Goal: Communication & Community: Answer question/provide support

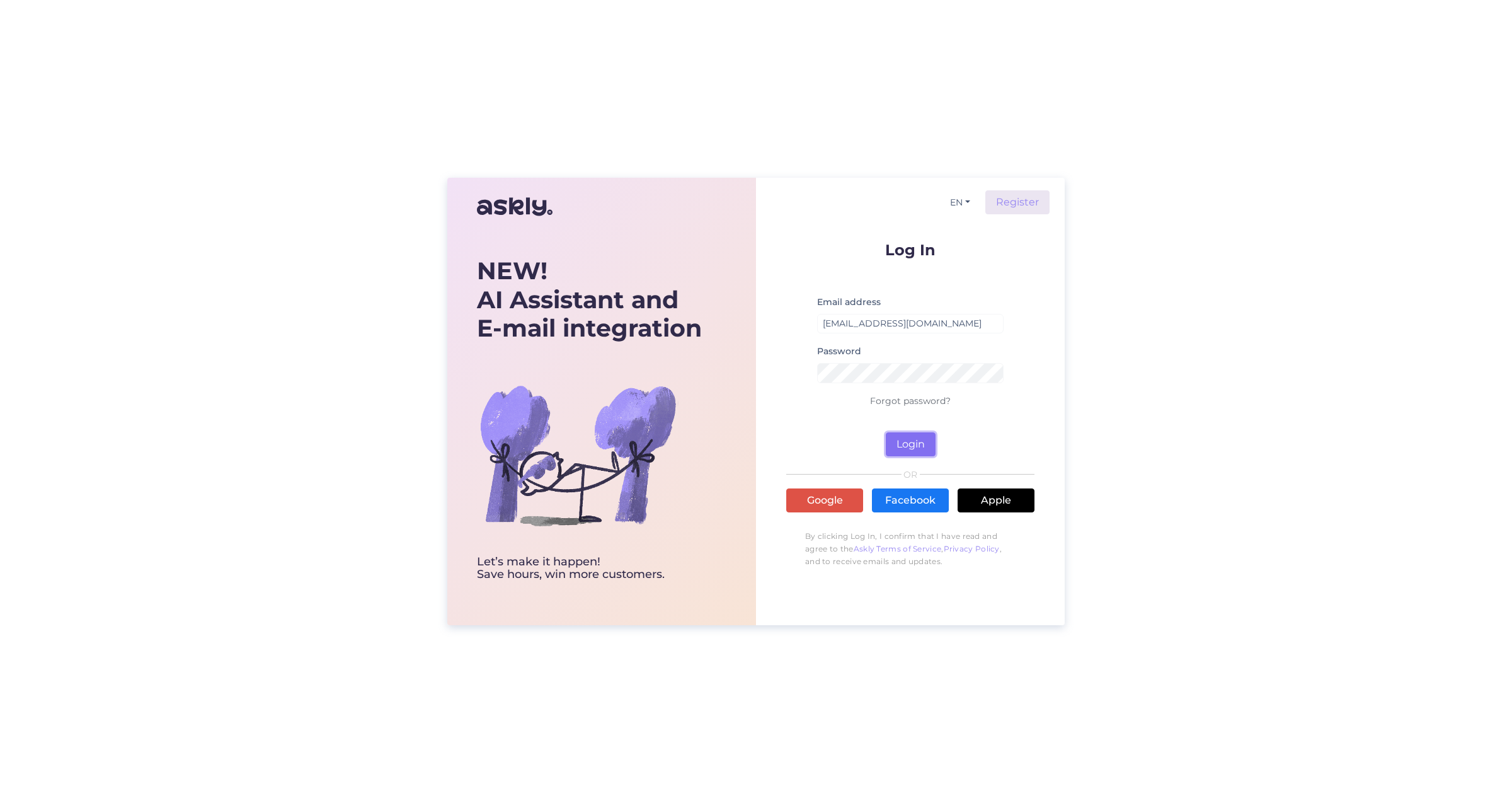
click at [915, 446] on button "Login" at bounding box center [911, 444] width 50 height 24
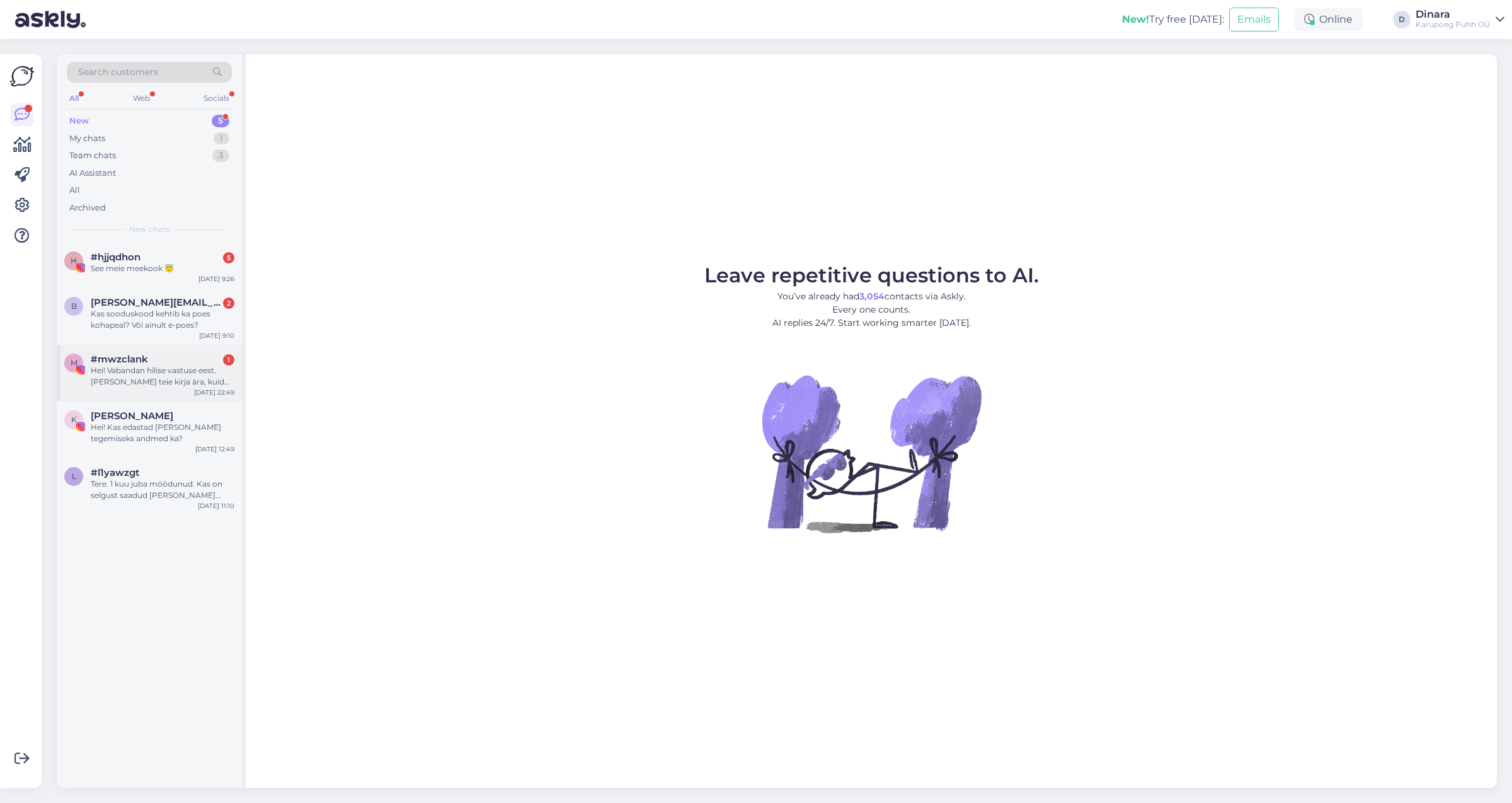
click at [153, 374] on div "Hei! Vabandan hilise vastuse eest. [PERSON_NAME] teie kirja ära, kuid kuna kohe…" at bounding box center [162, 376] width 144 height 23
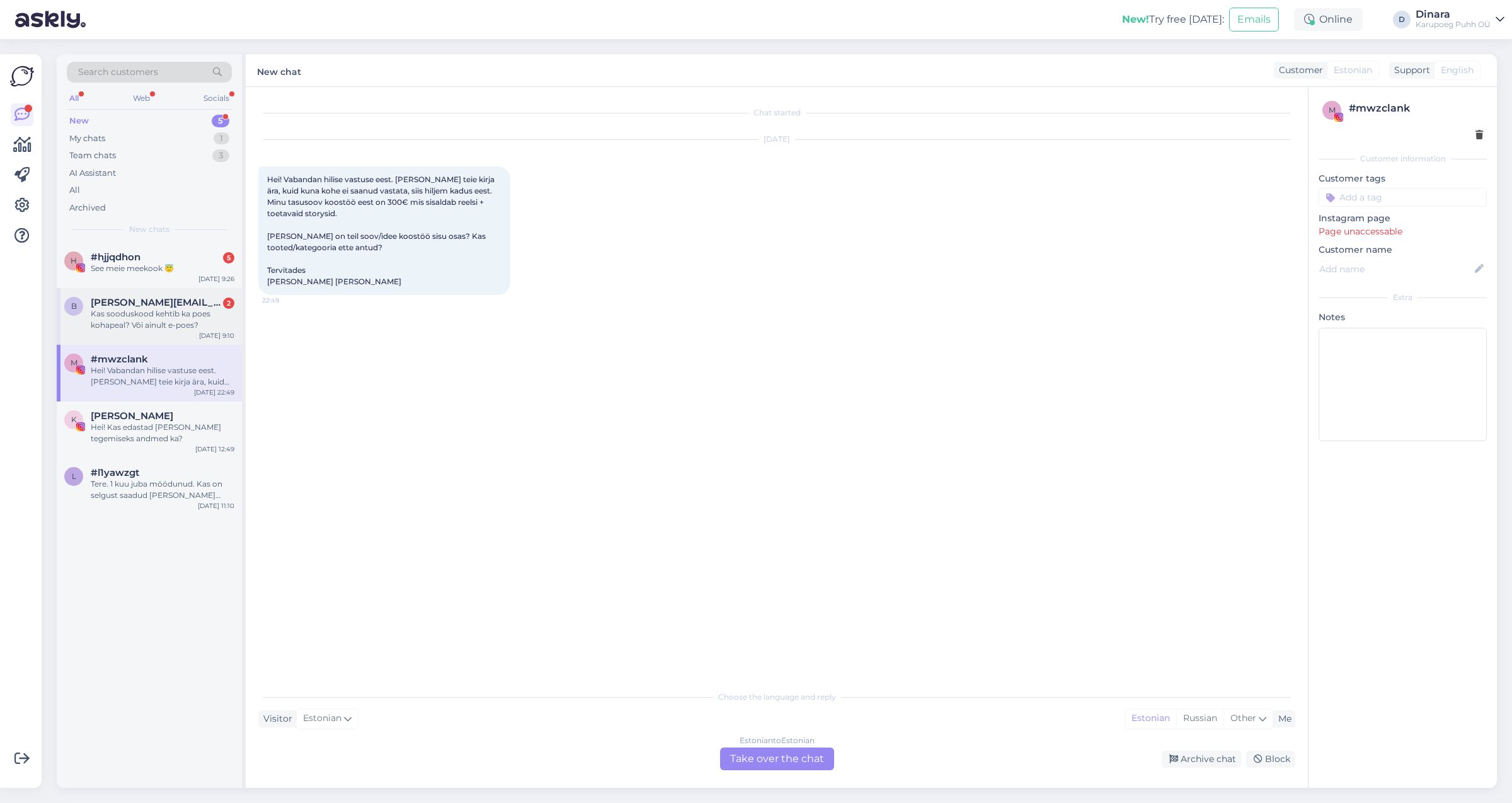
click at [174, 304] on span "[PERSON_NAME][EMAIL_ADDRESS][PERSON_NAME][DOMAIN_NAME]" at bounding box center [156, 303] width 131 height 11
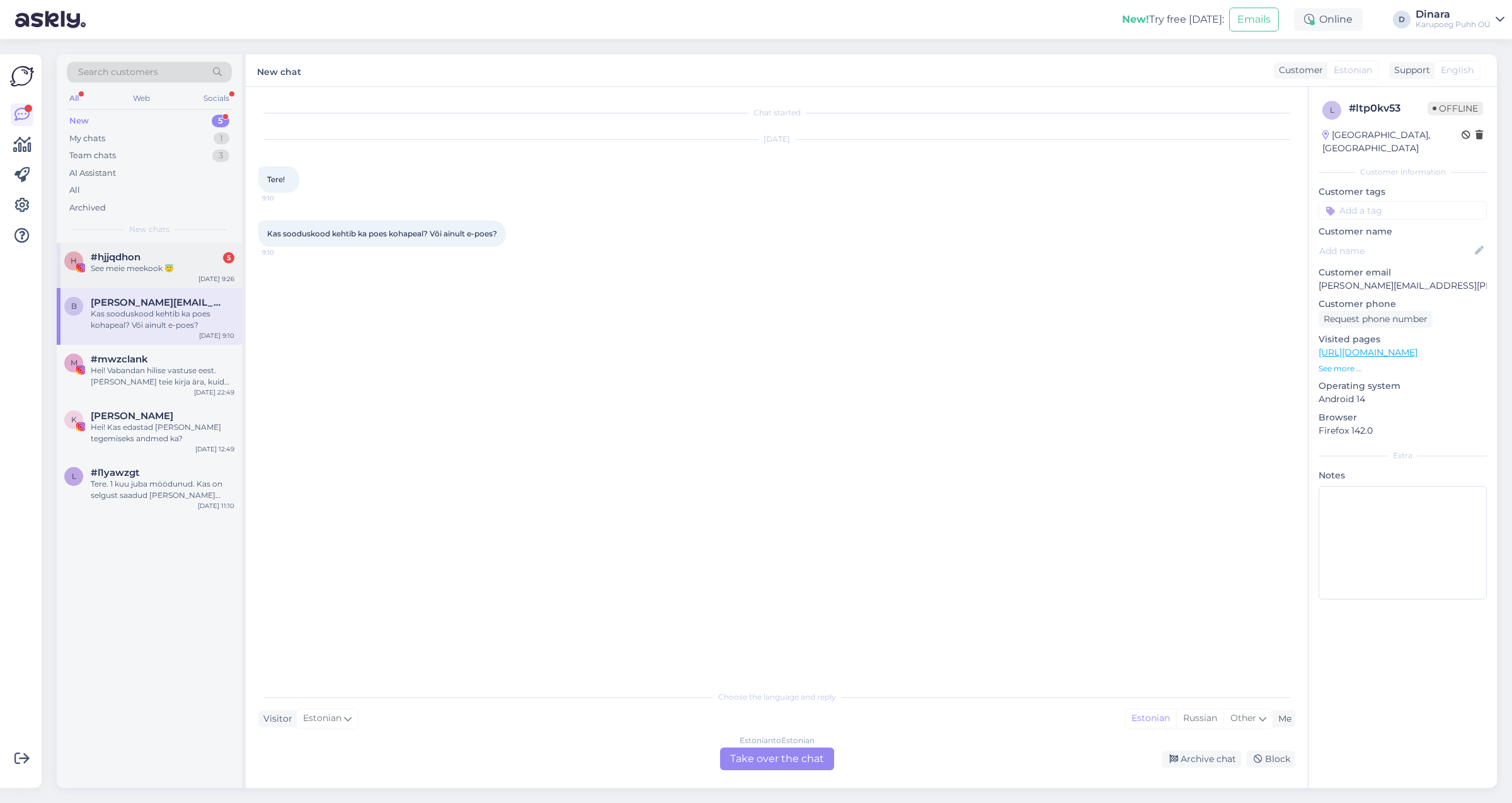
click at [189, 271] on div "See meie meekook 😇" at bounding box center [162, 268] width 144 height 11
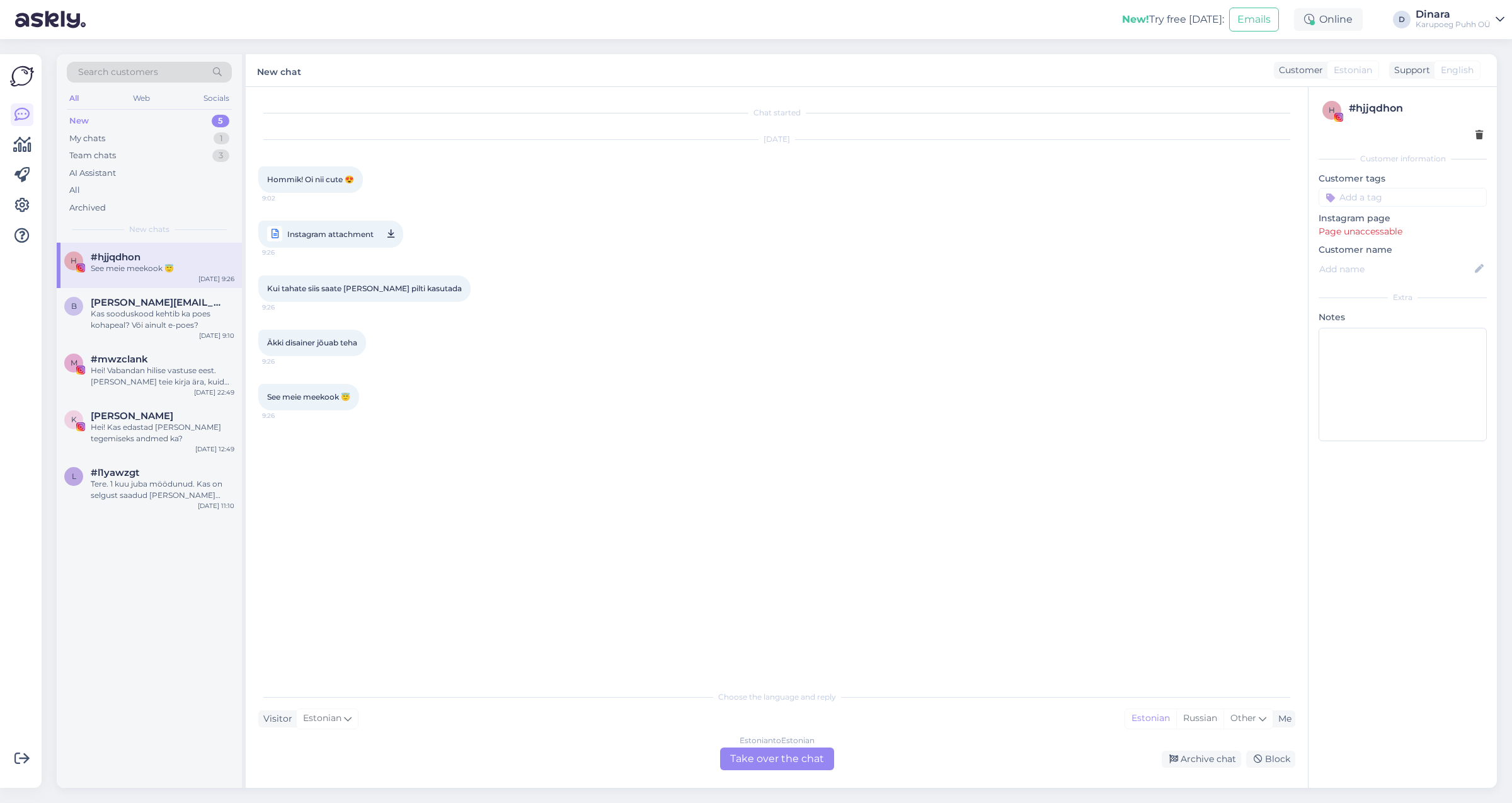
click at [332, 237] on span "Instagram attachment" at bounding box center [330, 234] width 86 height 16
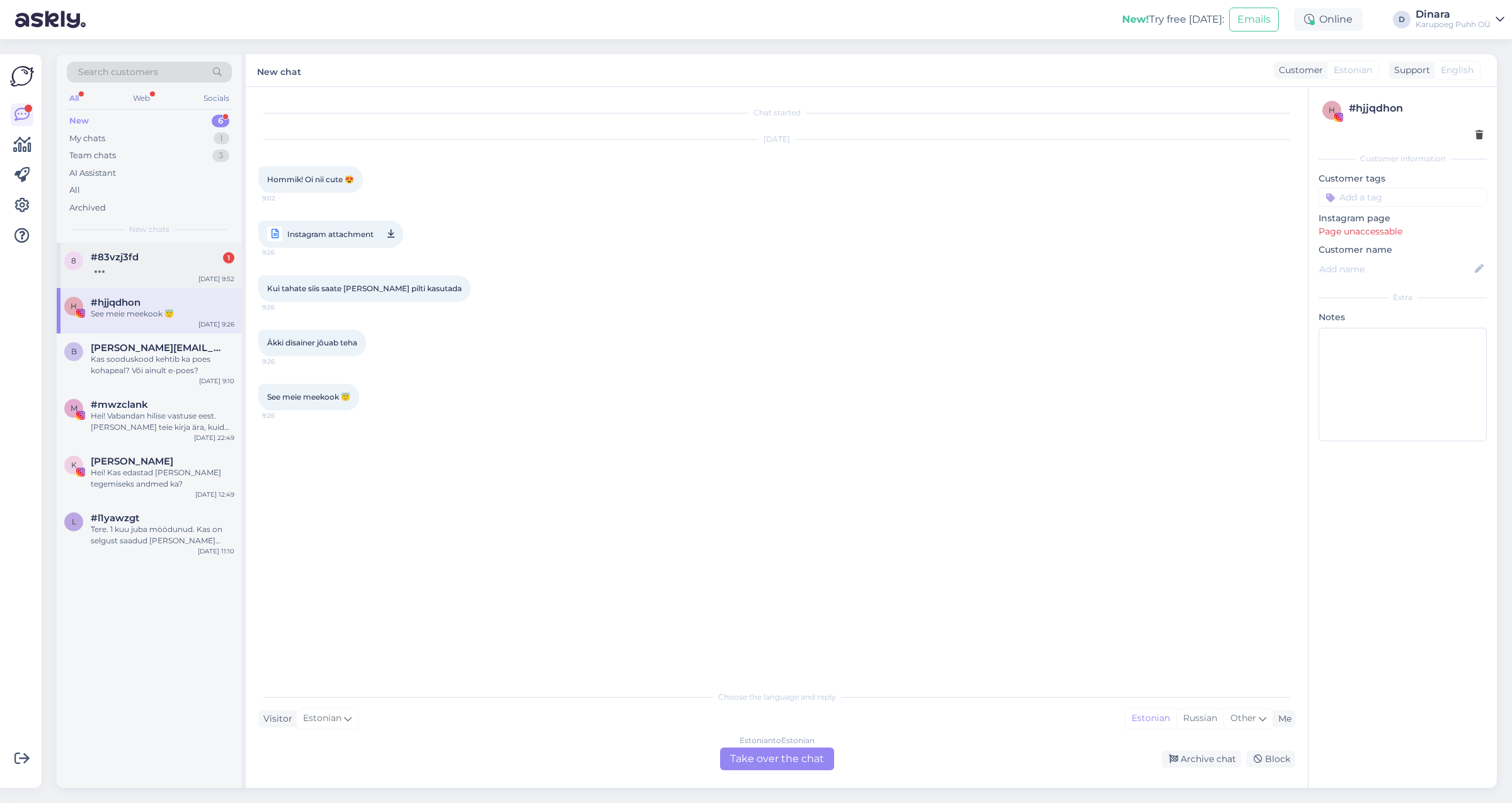
click at [151, 264] on div at bounding box center [162, 268] width 144 height 11
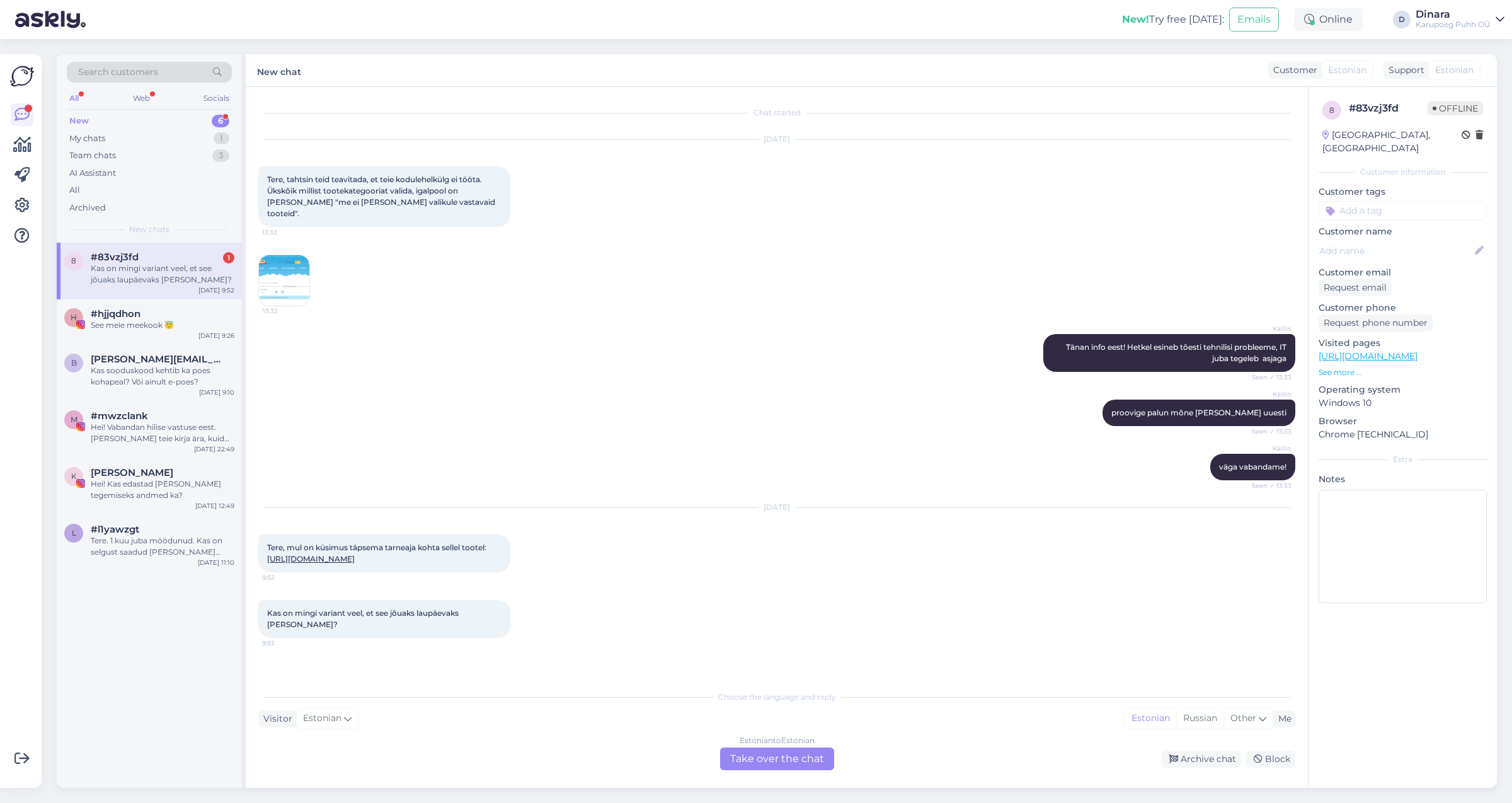
click at [308, 562] on link "[URL][DOMAIN_NAME]" at bounding box center [311, 558] width 88 height 9
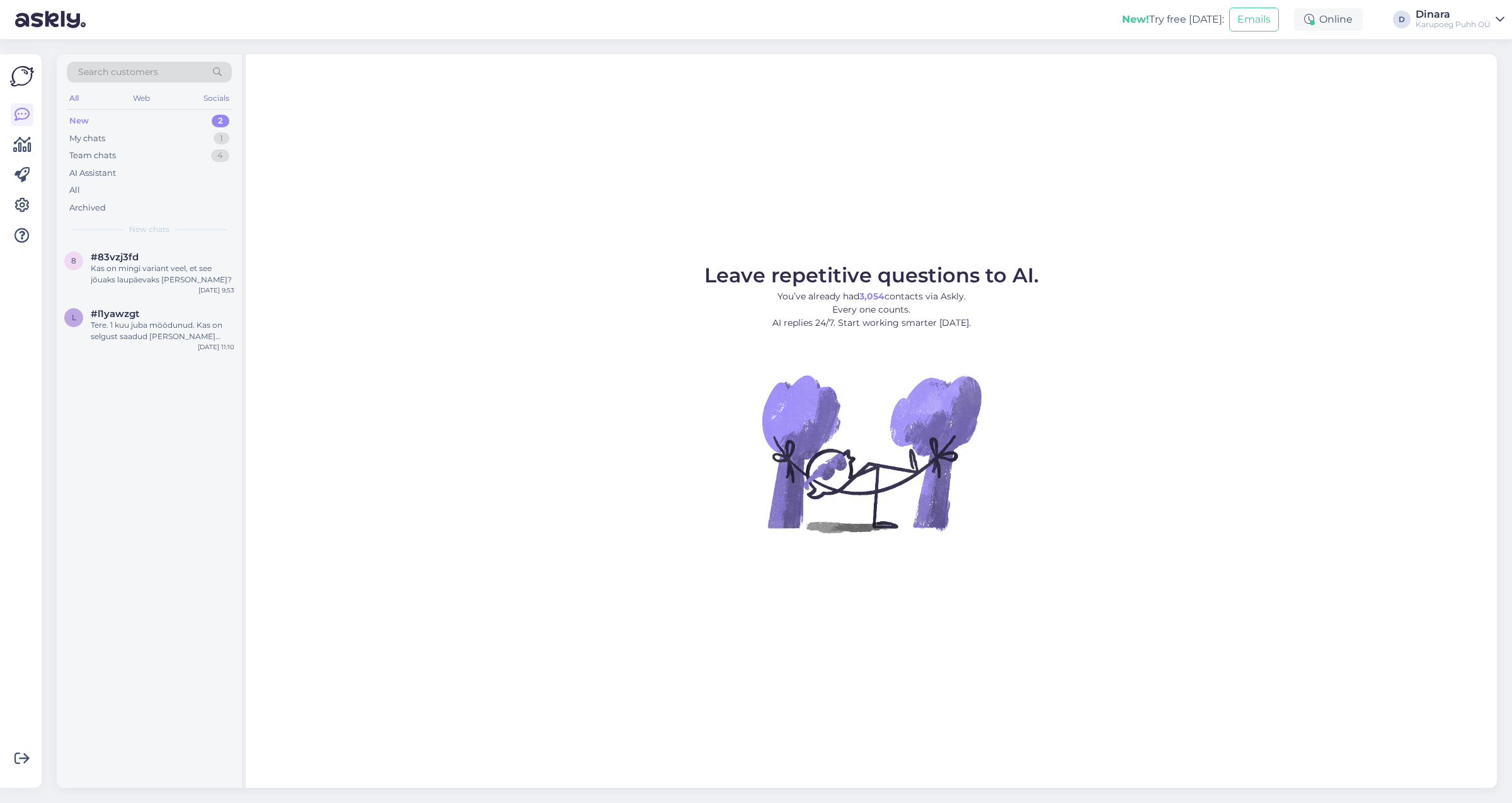
click at [113, 116] on div "New 2" at bounding box center [149, 121] width 165 height 18
click at [176, 287] on div "8 #83vzj3fd Kas on mingi variant veel, et see jõuaks laupäevaks [PERSON_NAME]? …" at bounding box center [149, 271] width 185 height 57
